Goal: Information Seeking & Learning: Learn about a topic

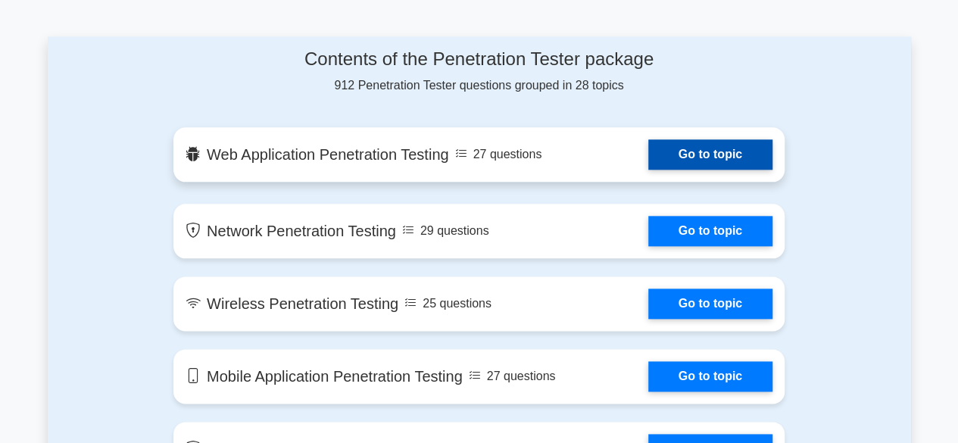
click at [686, 170] on link "Go to topic" at bounding box center [710, 154] width 124 height 30
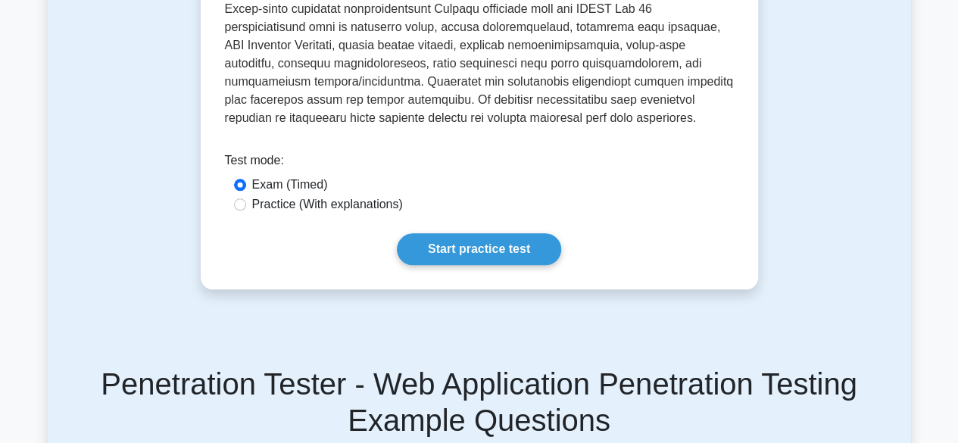
scroll to position [670, 0]
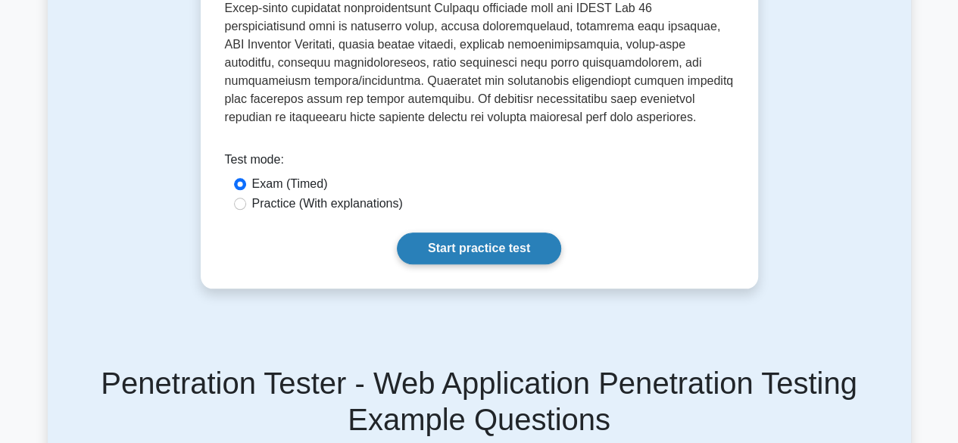
click at [448, 233] on link "Start practice test" at bounding box center [479, 249] width 164 height 32
click at [277, 195] on label "Practice (With explanations)" at bounding box center [327, 204] width 151 height 18
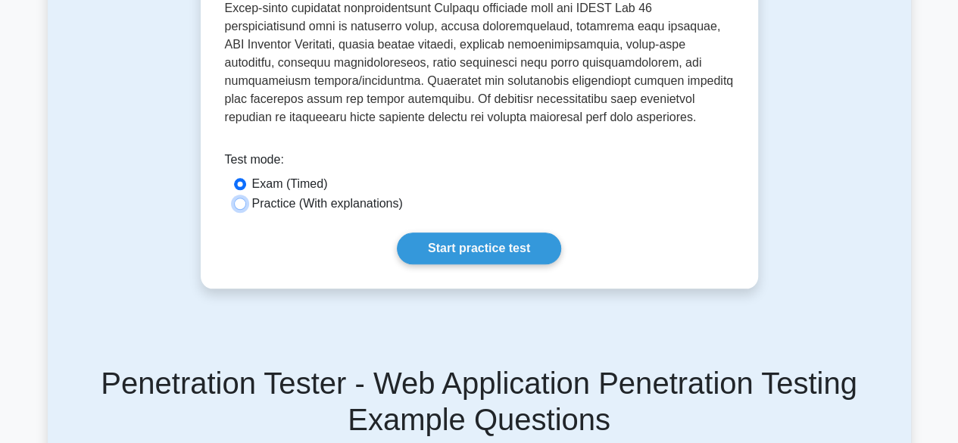
click at [246, 198] on input "Practice (With explanations)" at bounding box center [240, 204] width 12 height 12
radio input "true"
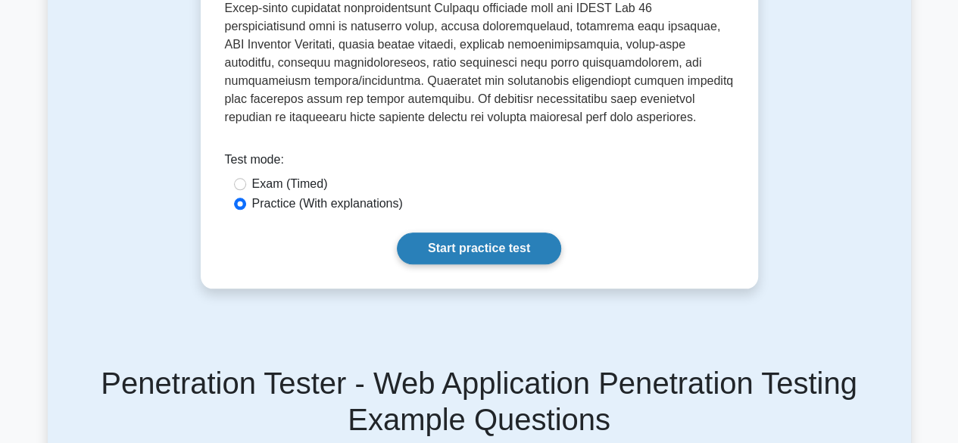
click at [442, 236] on link "Start practice test" at bounding box center [479, 249] width 164 height 32
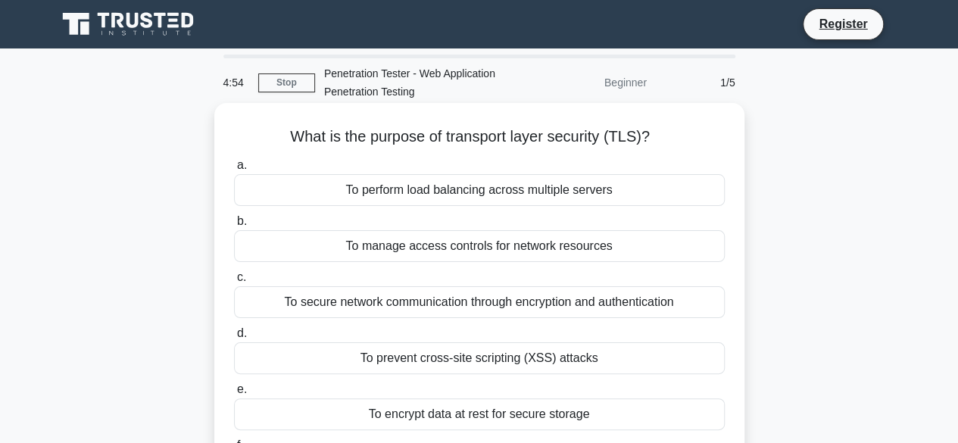
click at [442, 303] on div "To secure network communication through encryption and authentication" at bounding box center [479, 302] width 491 height 32
click at [234, 283] on input "c. To secure network communication through encryption and authentication" at bounding box center [234, 278] width 0 height 10
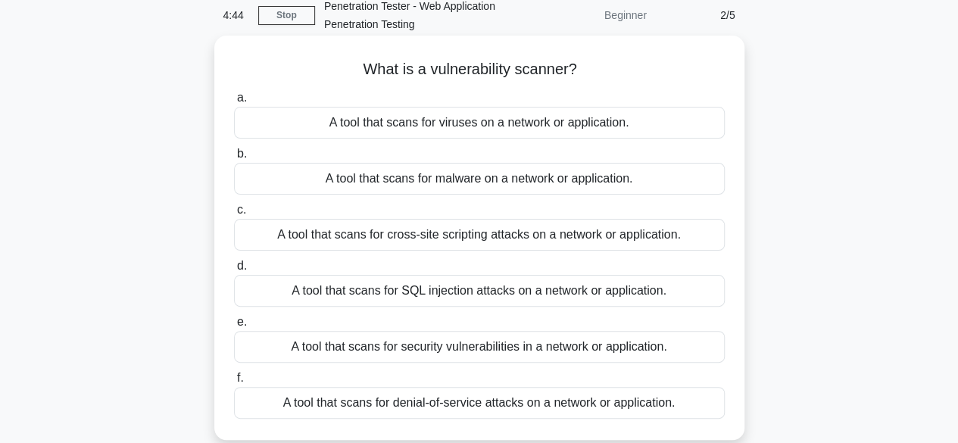
scroll to position [69, 0]
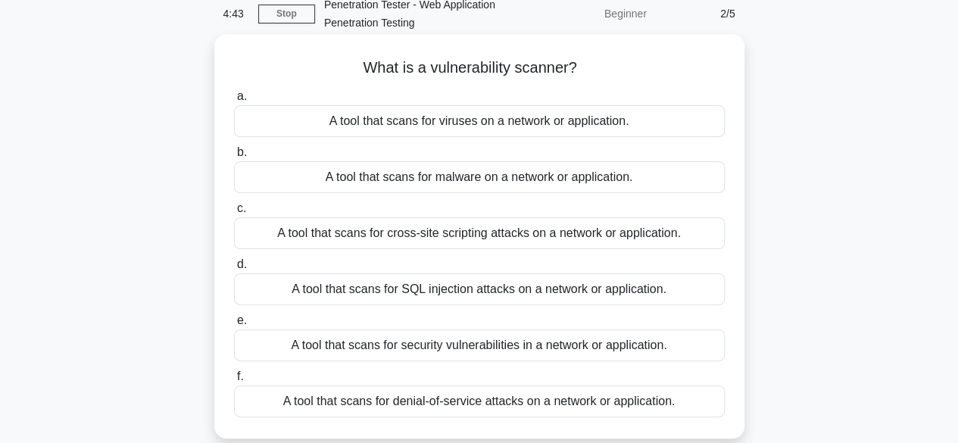
click at [501, 339] on div "A tool that scans for security vulnerabilities in a network or application." at bounding box center [479, 346] width 491 height 32
click at [234, 326] on input "e. A tool that scans for security vulnerabilities in a network or application." at bounding box center [234, 321] width 0 height 10
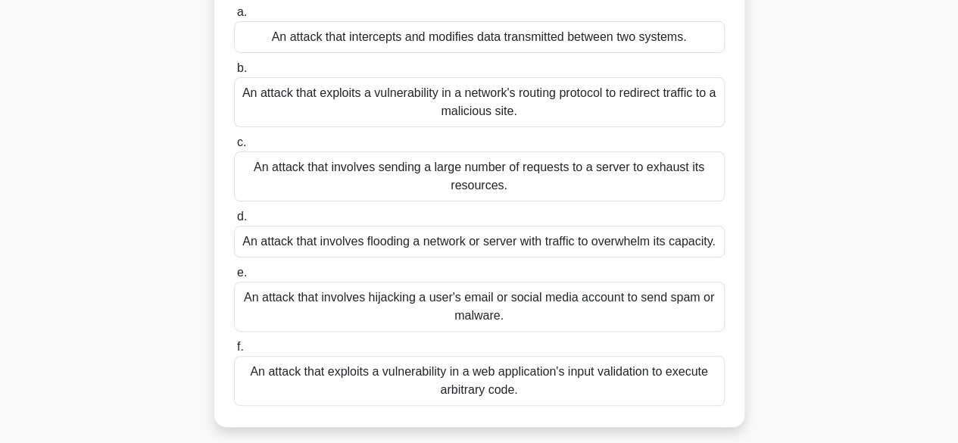
scroll to position [0, 0]
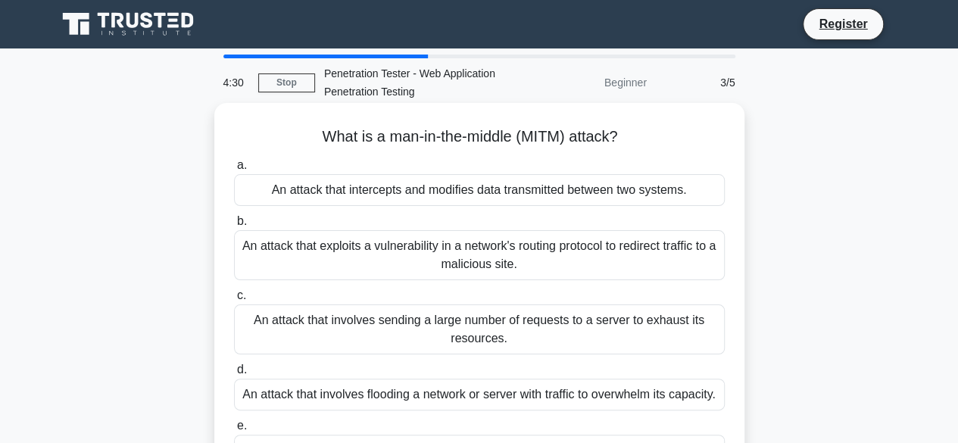
click at [487, 189] on div "An attack that intercepts and modifies data transmitted between two systems." at bounding box center [479, 190] width 491 height 32
click at [234, 170] on input "a. An attack that intercepts and modifies data transmitted between two systems." at bounding box center [234, 166] width 0 height 10
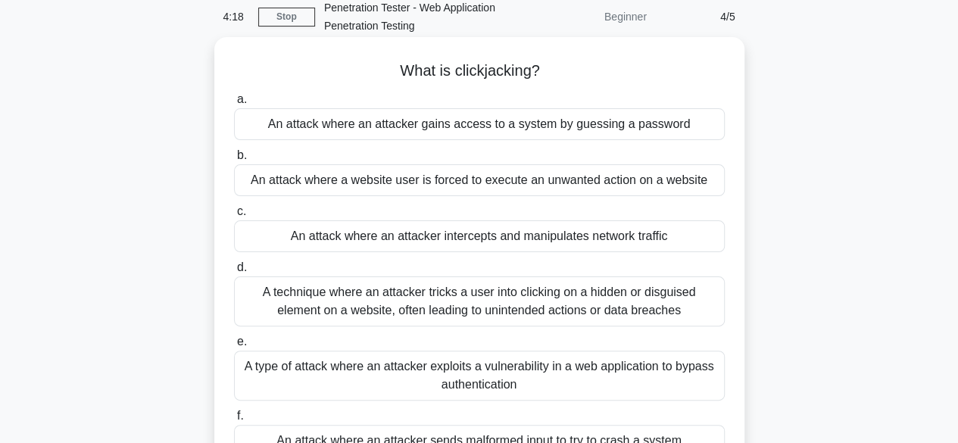
scroll to position [67, 0]
click at [493, 304] on div "A technique where an attacker tricks a user into clicking on a hidden or disgui…" at bounding box center [479, 301] width 491 height 50
click at [234, 272] on input "d. A technique where an attacker tricks a user into clicking on a hidden or dis…" at bounding box center [234, 267] width 0 height 10
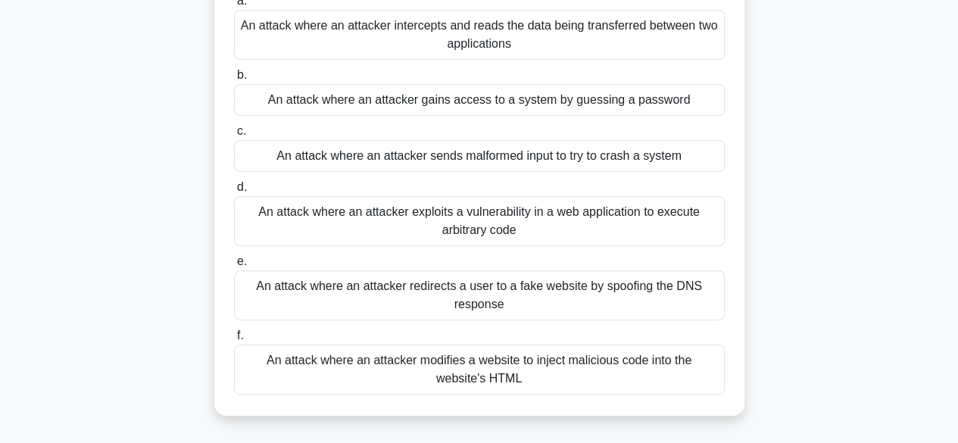
scroll to position [173, 0]
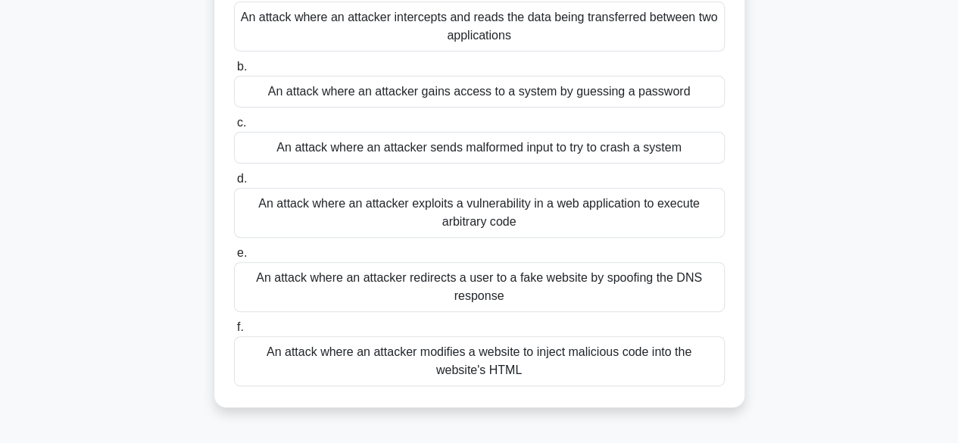
click at [441, 156] on div "An attack where an attacker sends malformed input to try to crash a system" at bounding box center [479, 148] width 491 height 32
click at [234, 128] on input "c. An attack where an attacker sends malformed input to try to crash a system" at bounding box center [234, 123] width 0 height 10
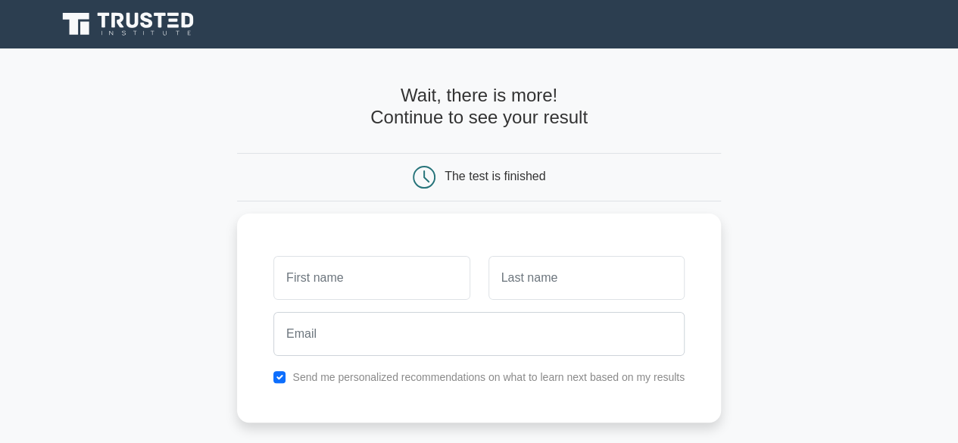
scroll to position [208, 0]
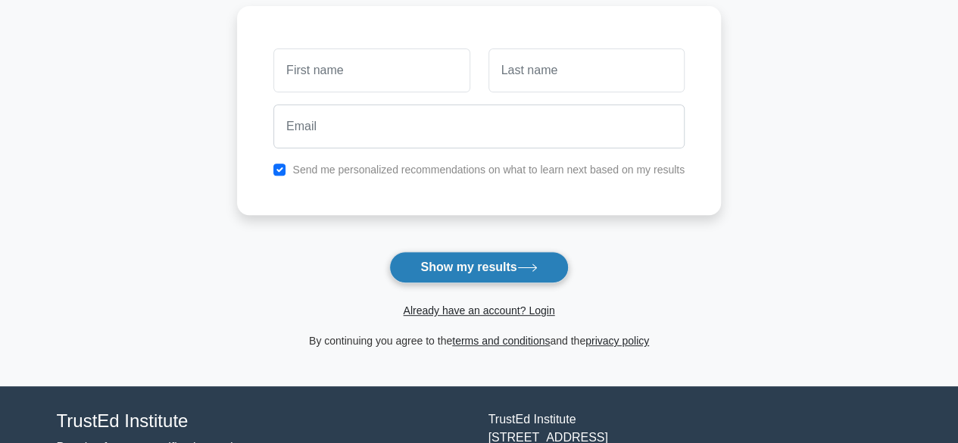
click at [475, 276] on button "Show my results" at bounding box center [478, 268] width 179 height 32
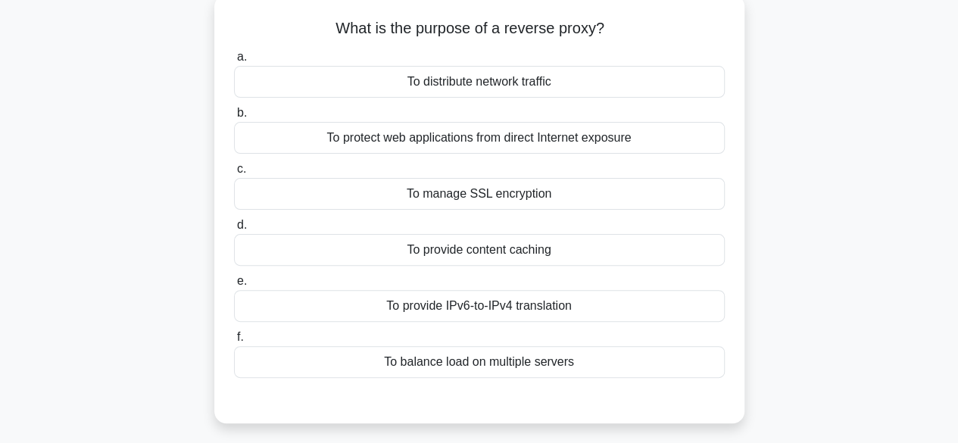
scroll to position [114, 0]
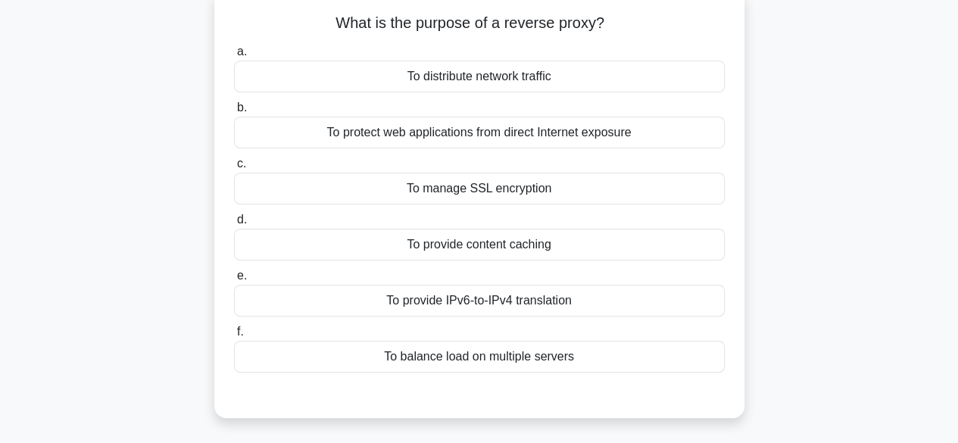
click at [475, 133] on div "To protect web applications from direct Internet exposure" at bounding box center [479, 133] width 491 height 32
click at [234, 113] on input "b. To protect web applications from direct Internet exposure" at bounding box center [234, 108] width 0 height 10
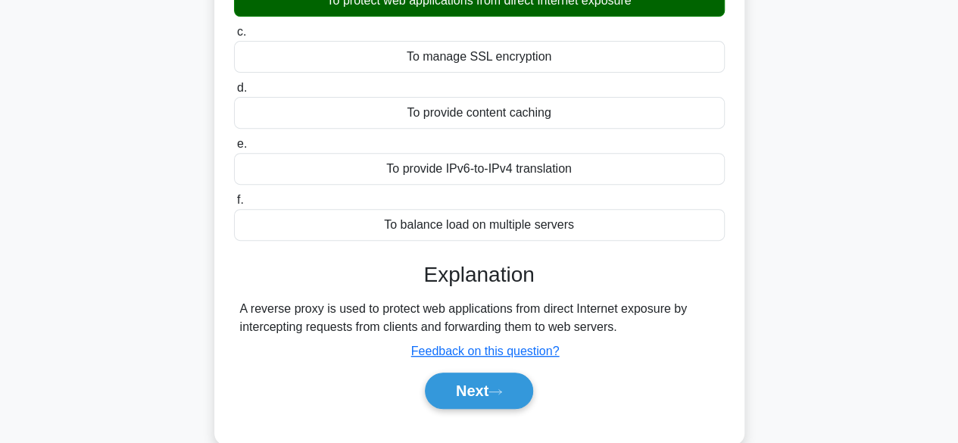
scroll to position [286, 0]
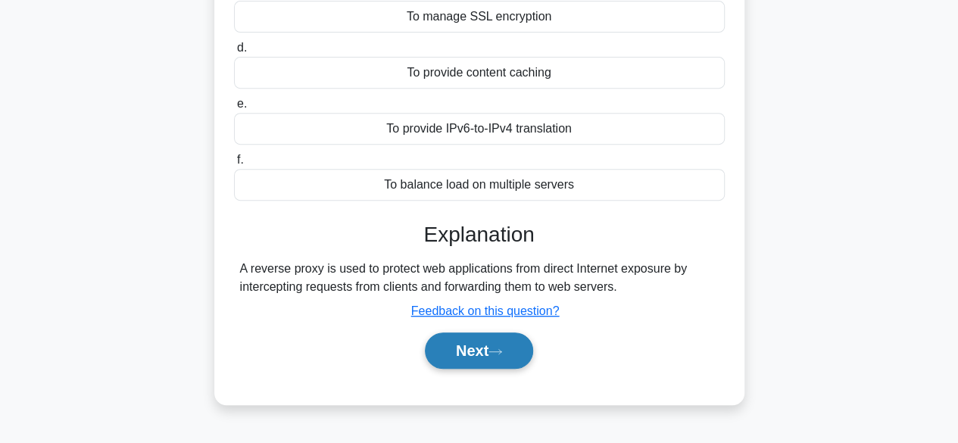
click at [455, 352] on button "Next" at bounding box center [479, 351] width 108 height 36
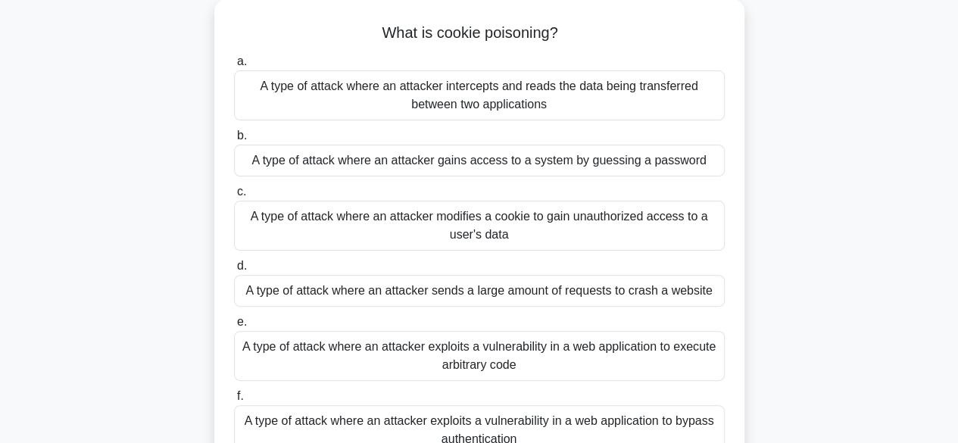
scroll to position [103, 0]
click at [442, 223] on div "A type of attack where an attacker modifies a cookie to gain unauthorized acces…" at bounding box center [479, 227] width 491 height 50
click at [234, 198] on input "c. A type of attack where an attacker modifies a cookie to gain unauthorized ac…" at bounding box center [234, 193] width 0 height 10
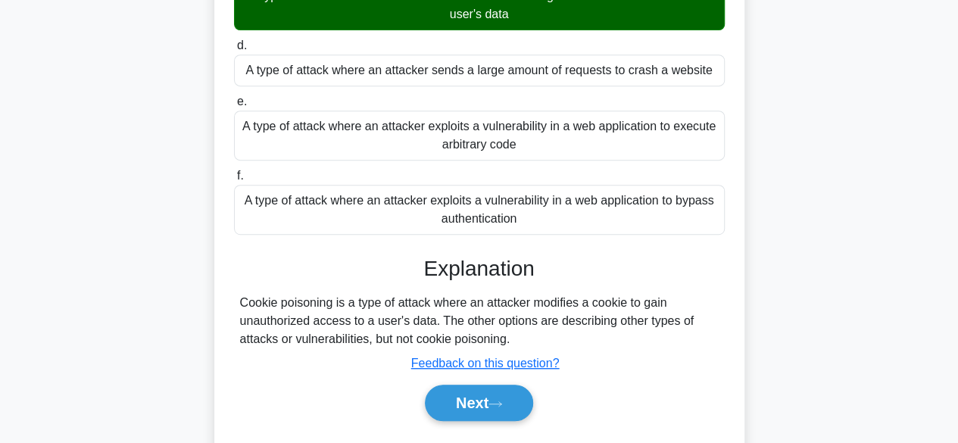
scroll to position [325, 0]
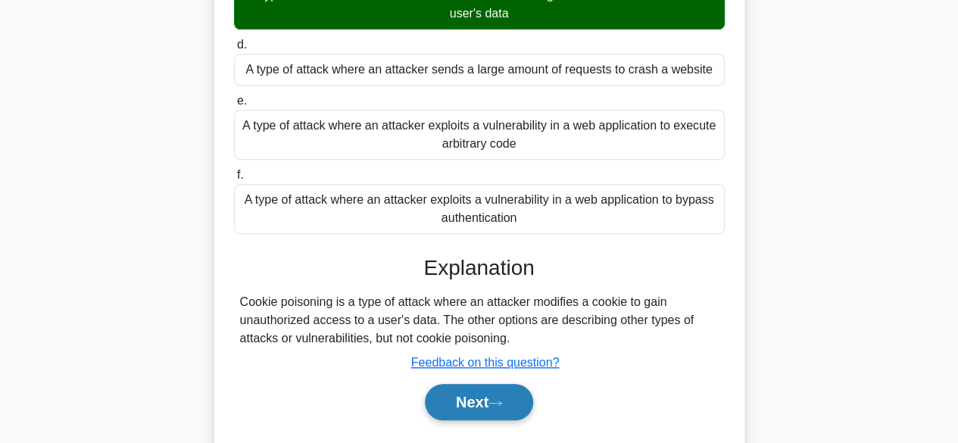
click at [470, 397] on button "Next" at bounding box center [479, 402] width 108 height 36
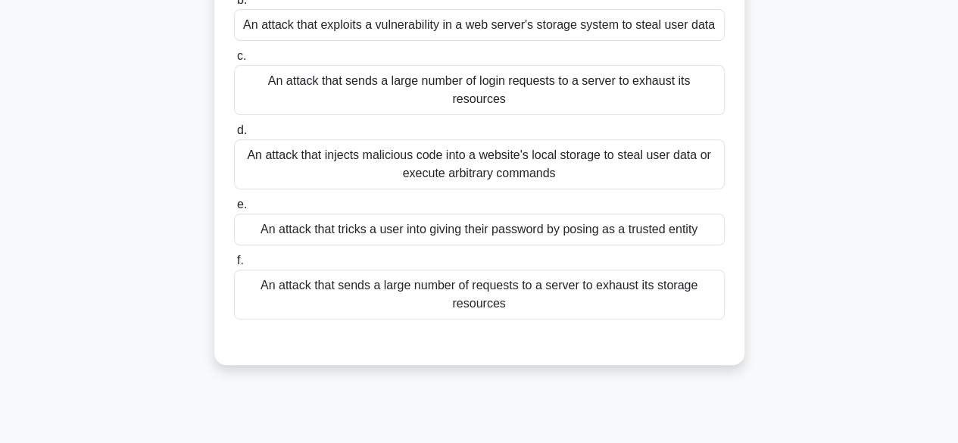
scroll to position [375, 0]
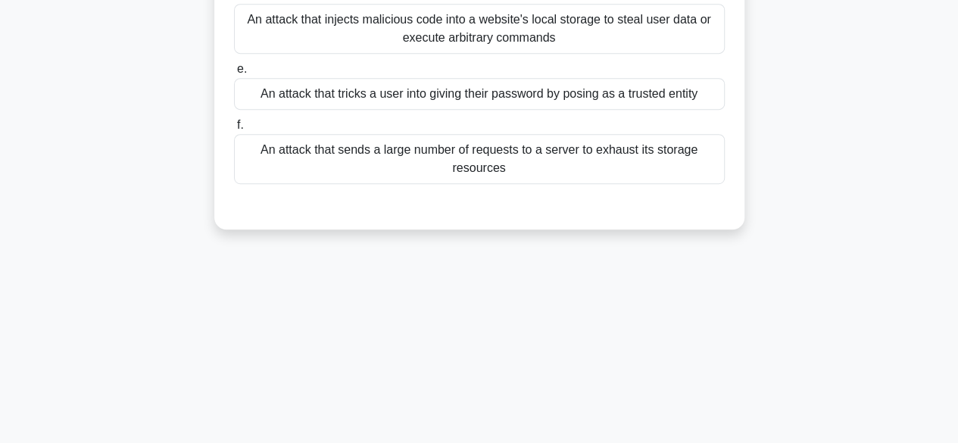
click at [466, 155] on div "An attack that sends a large number of requests to a server to exhaust its stor…" at bounding box center [479, 159] width 491 height 50
click at [234, 130] on input "f. An attack that sends a large number of requests to a server to exhaust its s…" at bounding box center [234, 125] width 0 height 10
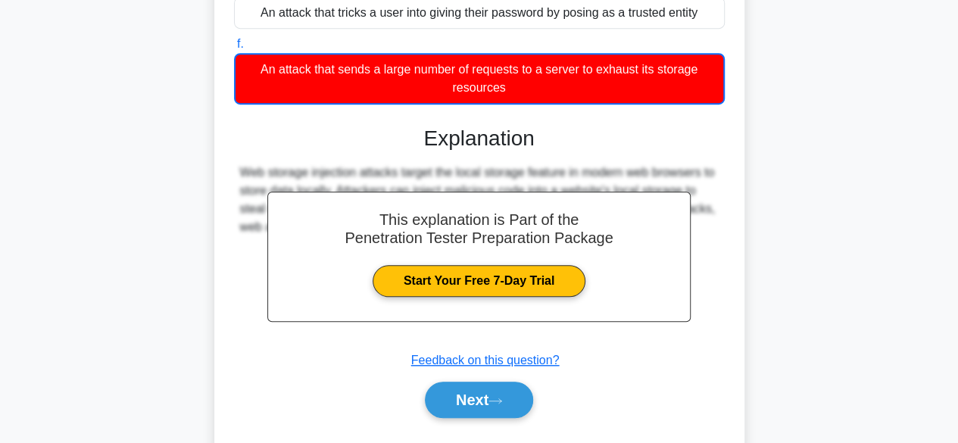
scroll to position [469, 0]
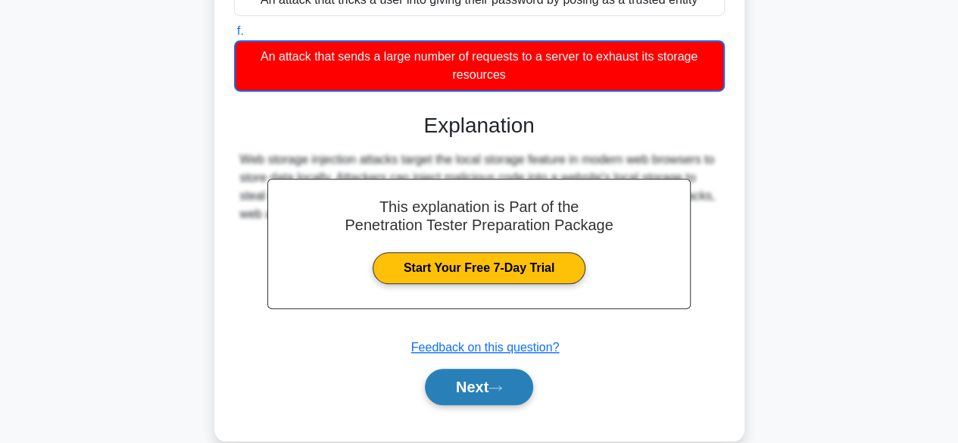
click at [479, 369] on button "Next" at bounding box center [479, 387] width 108 height 36
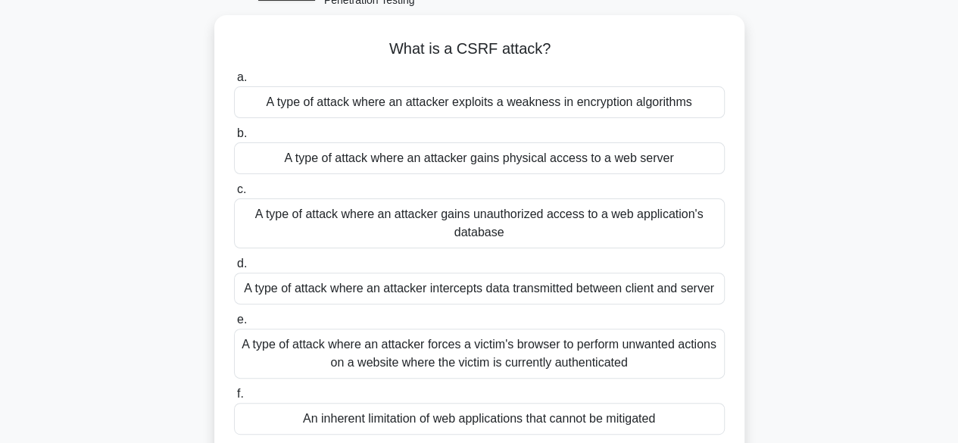
scroll to position [0, 0]
